Goal: Find specific page/section: Find specific page/section

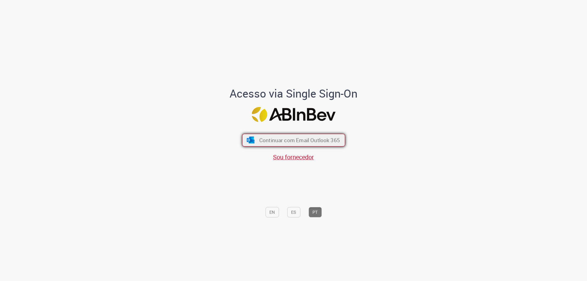
click at [268, 139] on span "Continuar com Email Outlook 365" at bounding box center [299, 140] width 81 height 7
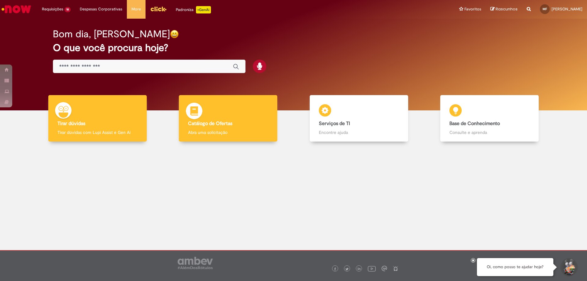
click at [205, 114] on div "Catálogo de Ofertas Catálogo de Ofertas Abra uma solicitação" at bounding box center [228, 118] width 98 height 47
